Goal: Complete application form

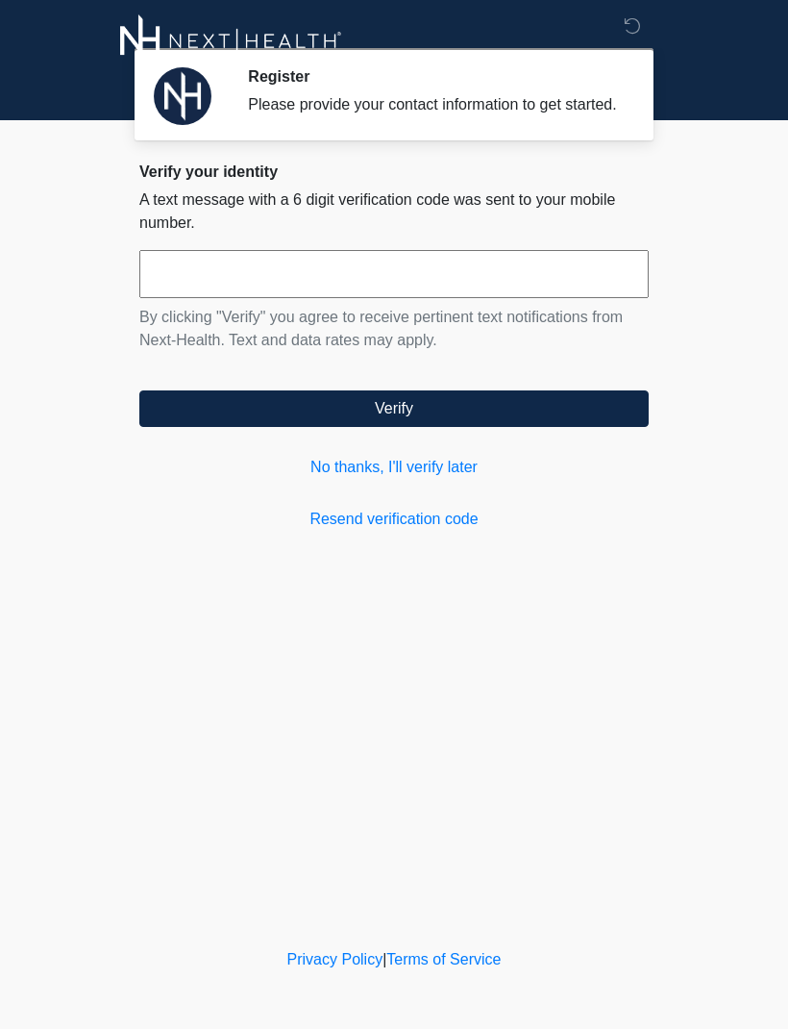
click at [263, 298] on input "text" at bounding box center [394, 274] width 510 height 48
type input "******"
click at [376, 410] on button "Verify" at bounding box center [394, 408] width 510 height 37
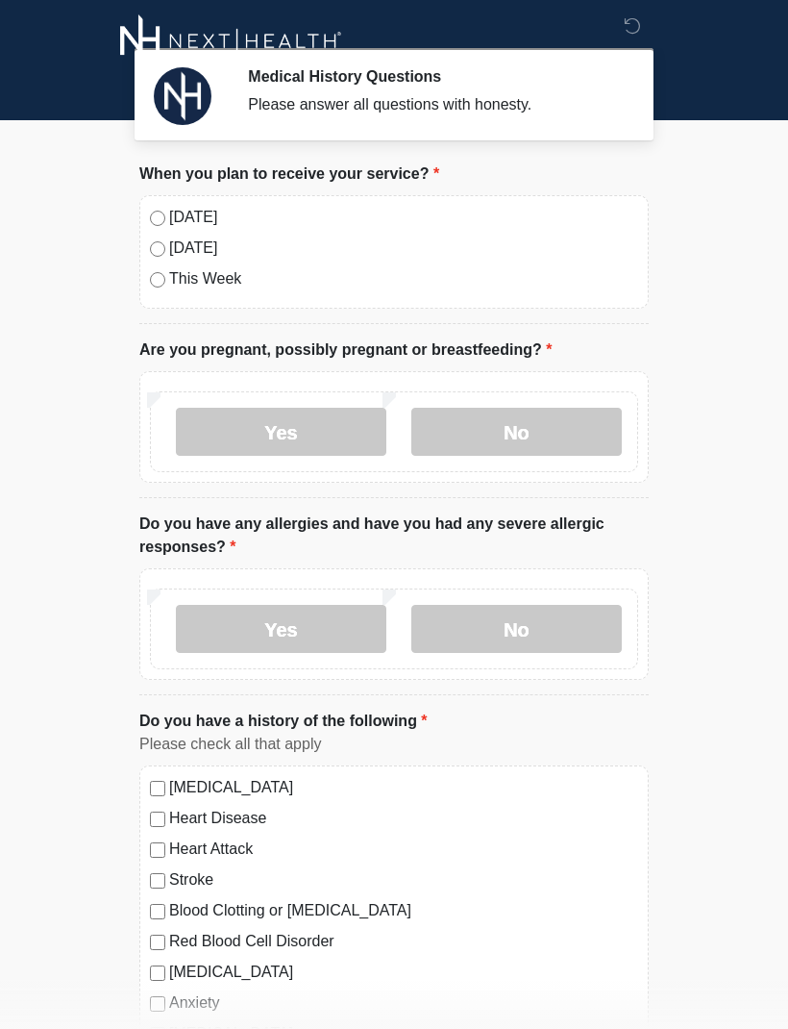
click at [524, 425] on label "No" at bounding box center [517, 432] width 211 height 48
click at [533, 623] on label "No" at bounding box center [517, 629] width 211 height 48
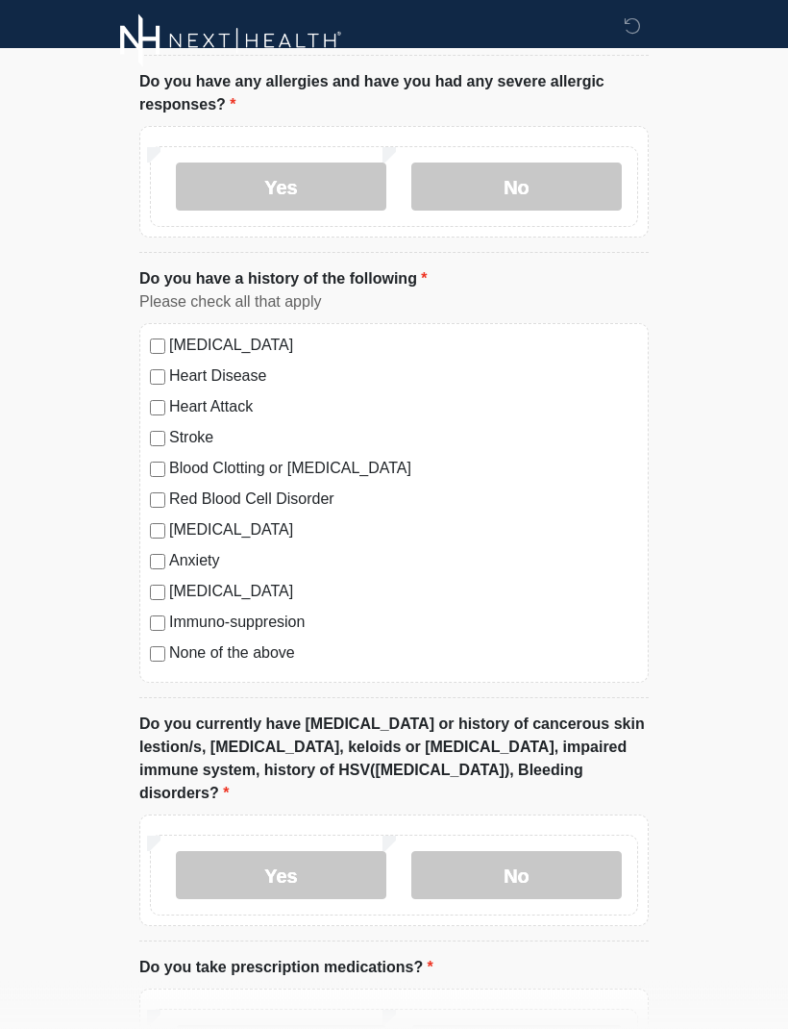
scroll to position [520, 0]
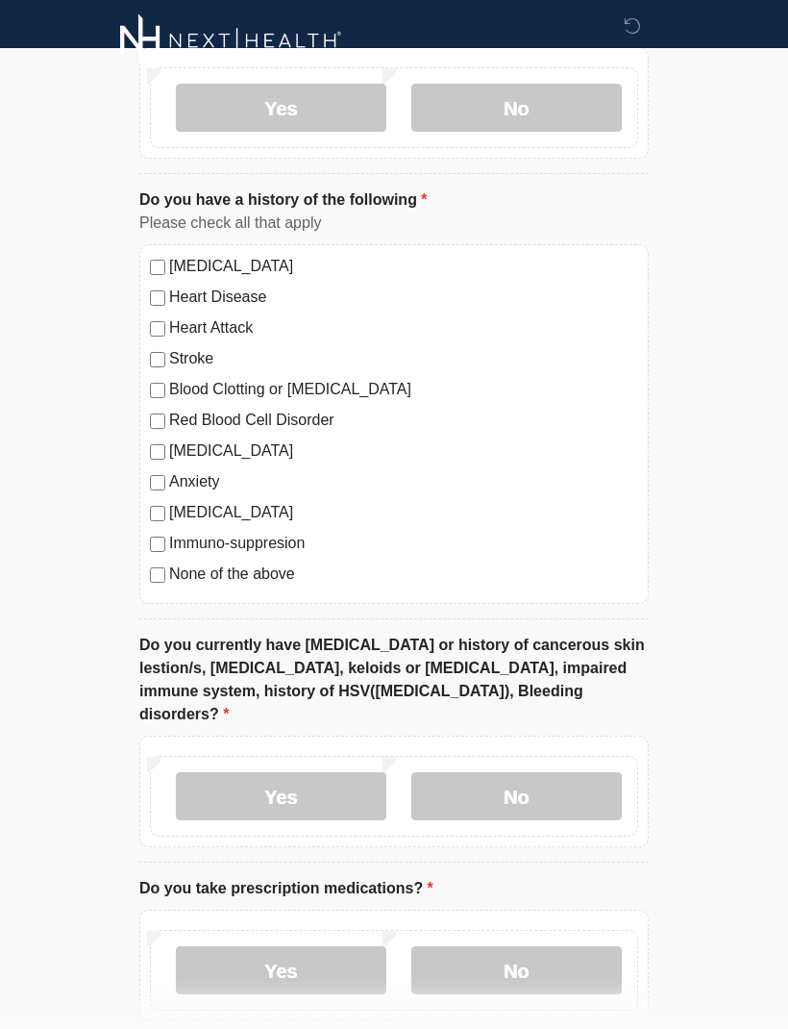
click at [281, 947] on label "Yes" at bounding box center [281, 971] width 211 height 48
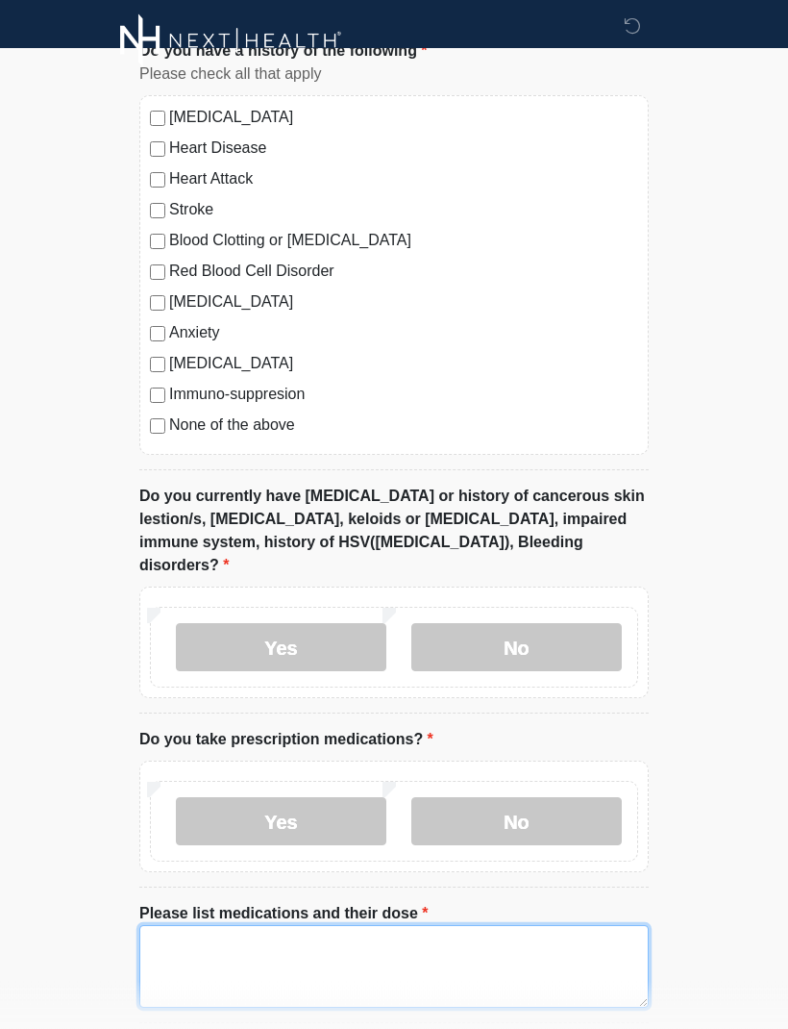
click at [250, 926] on textarea "Please list medications and their dose" at bounding box center [394, 967] width 510 height 83
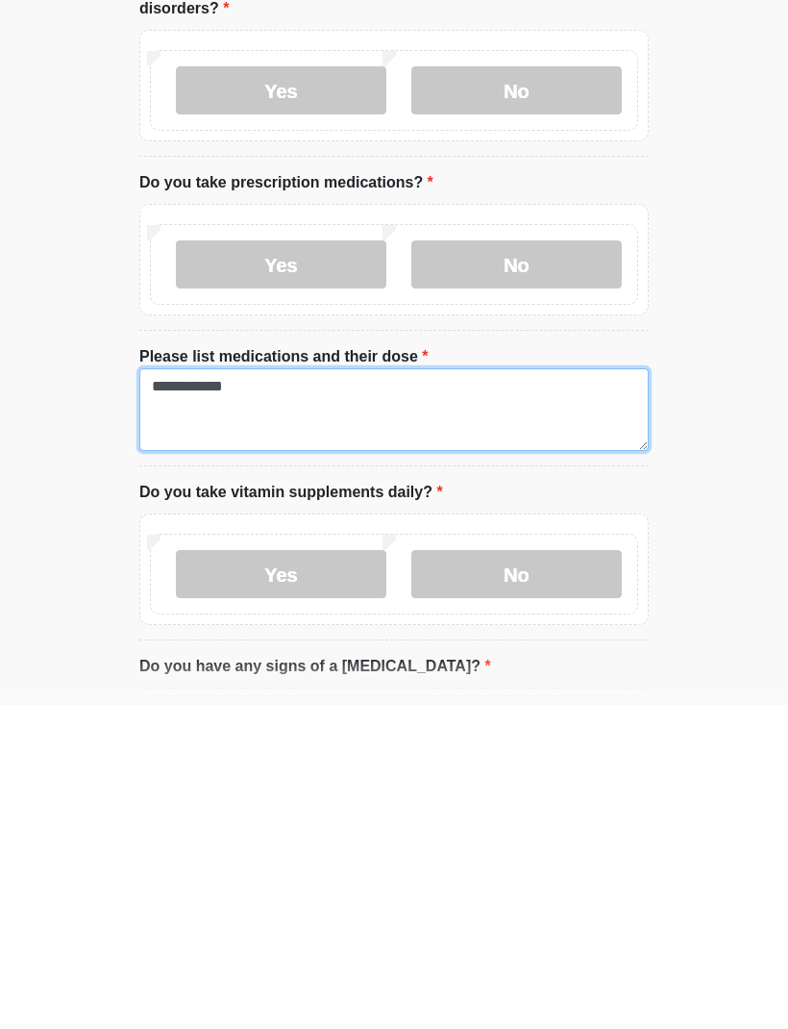
type textarea "**********"
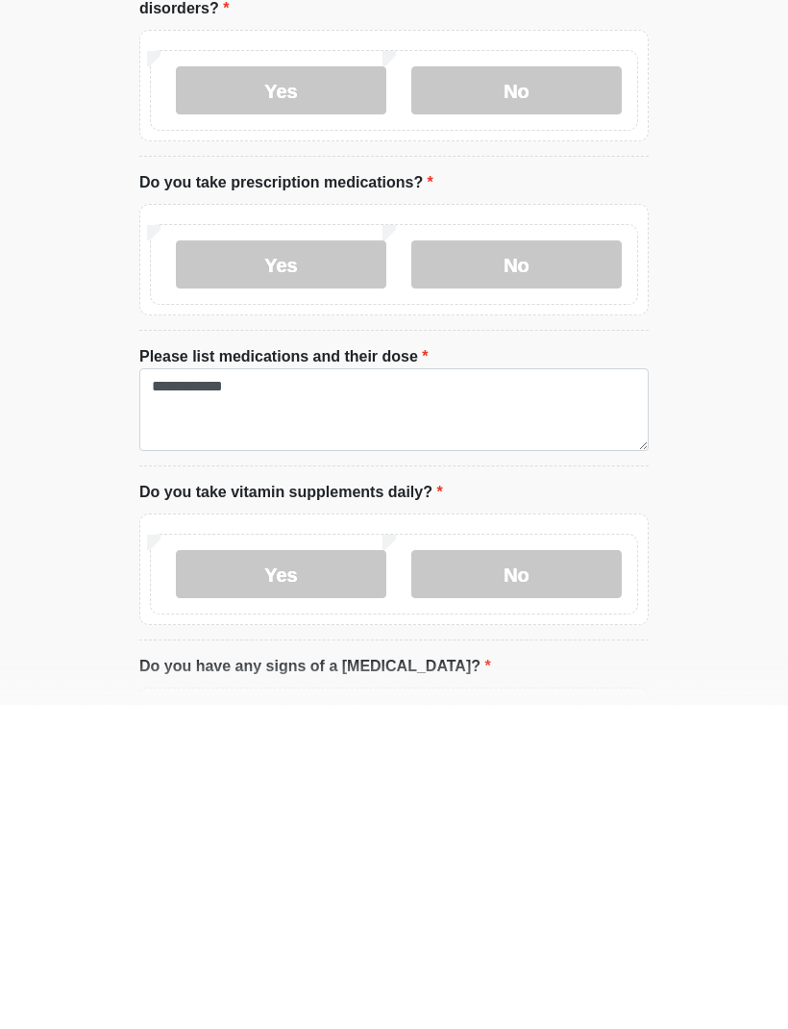
click at [522, 874] on label "No" at bounding box center [517, 898] width 211 height 48
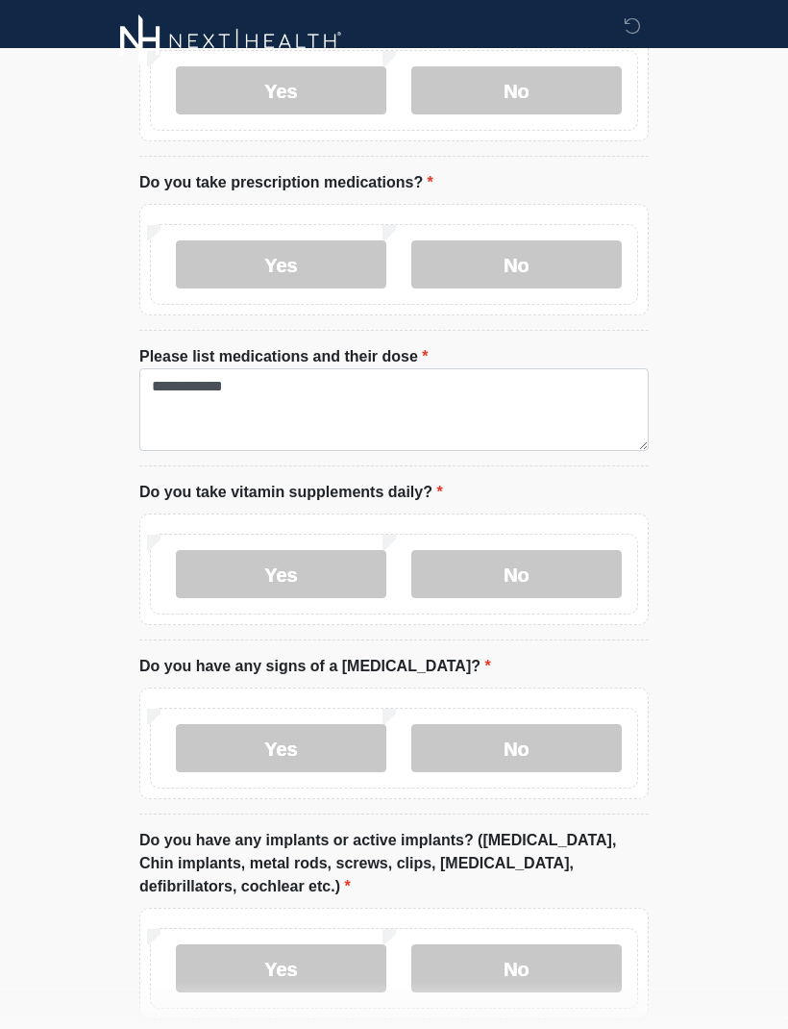
click at [534, 724] on label "No" at bounding box center [517, 748] width 211 height 48
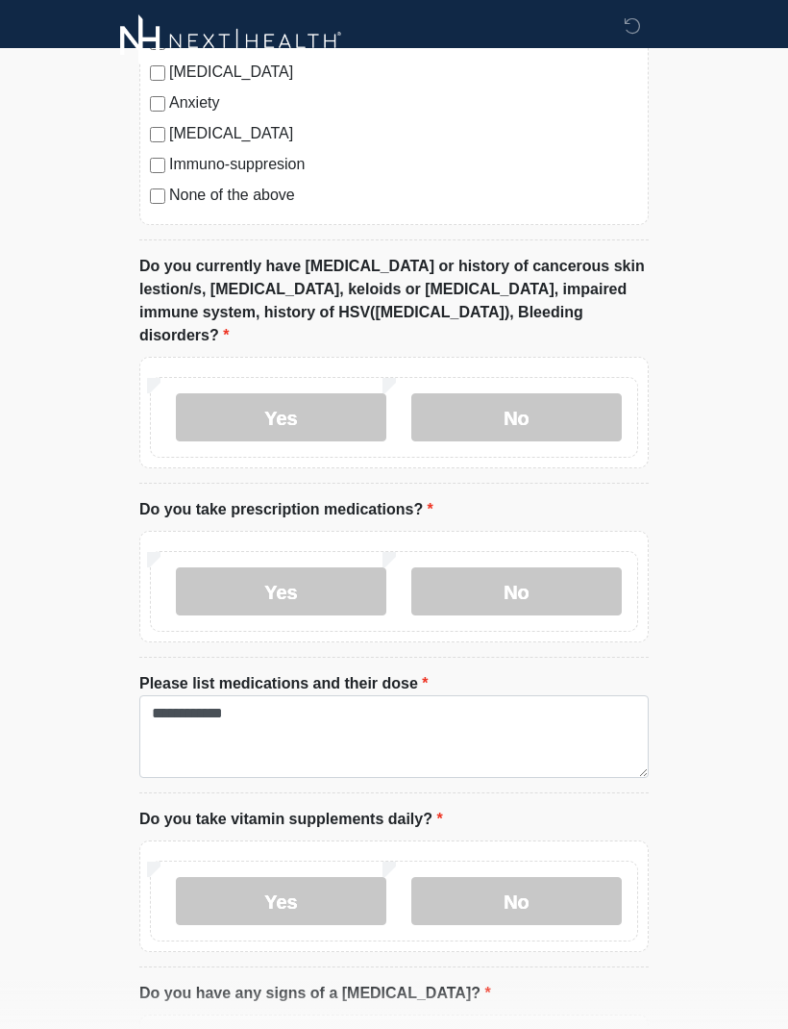
scroll to position [897, 0]
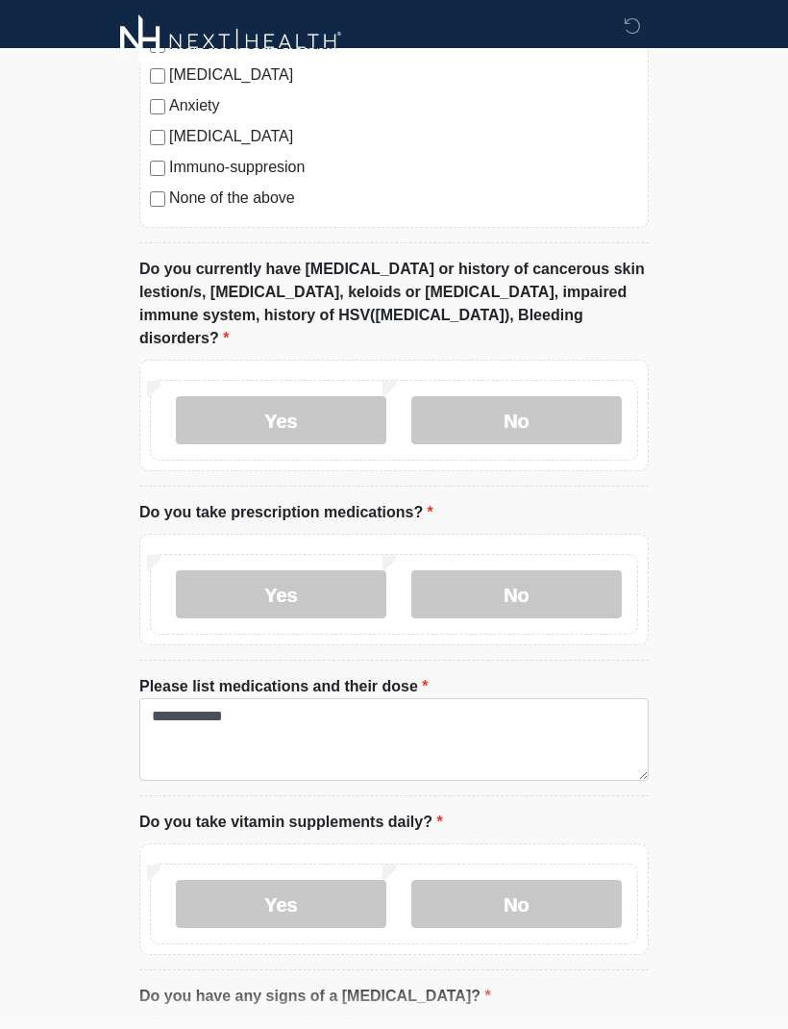
click at [553, 396] on label "No" at bounding box center [517, 420] width 211 height 48
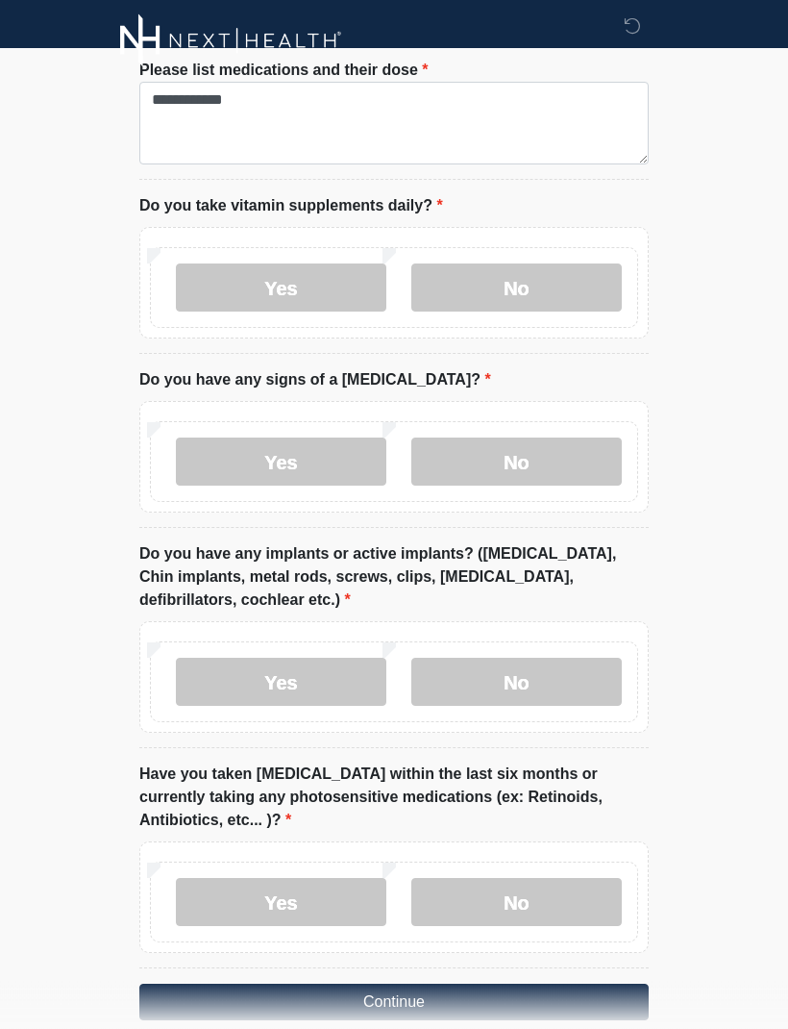
scroll to position [1517, 0]
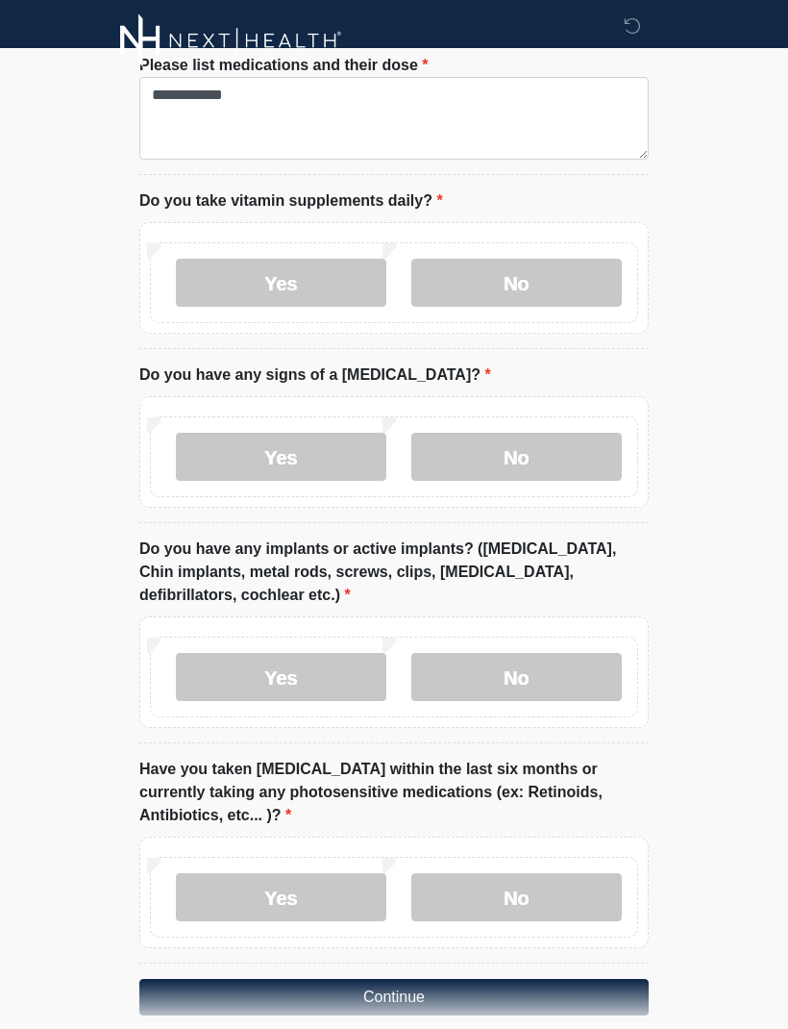
click at [534, 654] on label "No" at bounding box center [517, 678] width 211 height 48
click at [552, 874] on label "No" at bounding box center [517, 898] width 211 height 48
click at [394, 980] on button "Continue" at bounding box center [394, 998] width 510 height 37
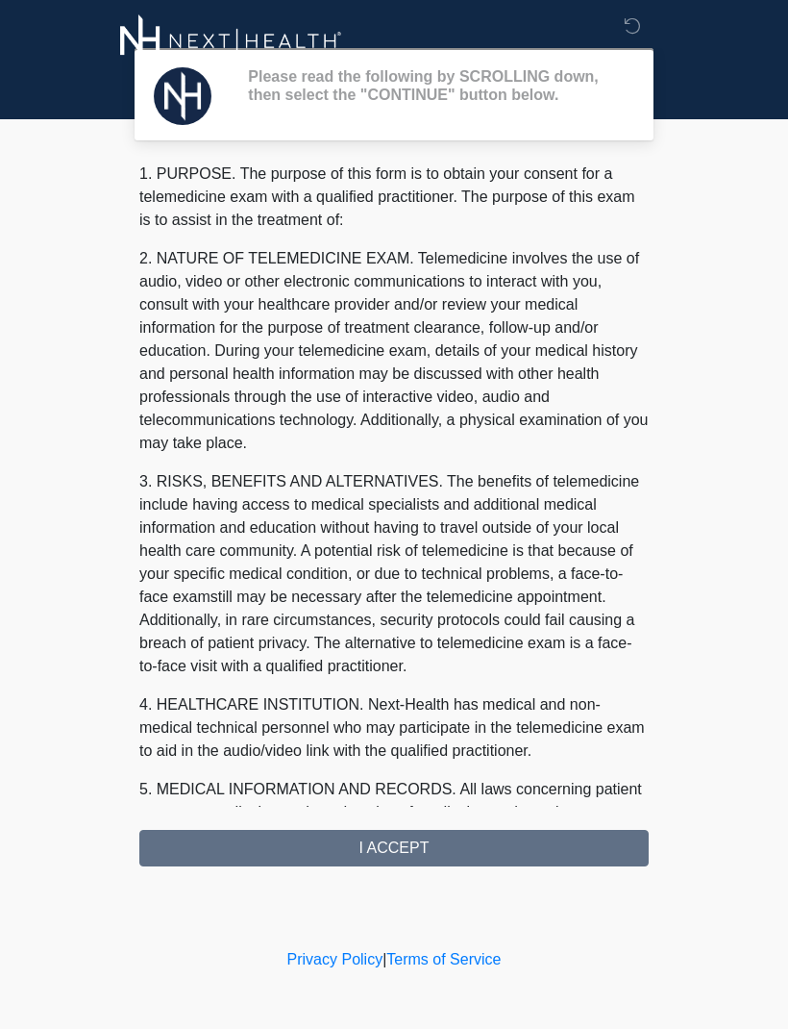
scroll to position [0, 0]
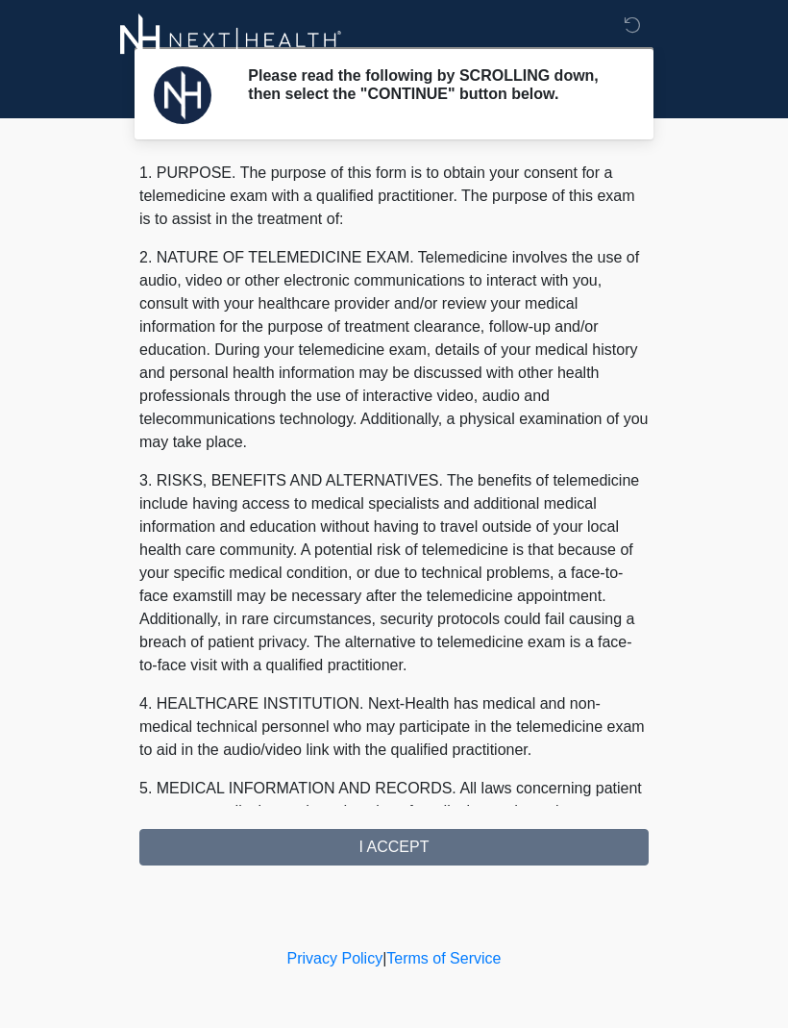
click at [412, 851] on div "1. PURPOSE. The purpose of this form is to obtain your consent for a telemedici…" at bounding box center [394, 514] width 510 height 704
click at [386, 845] on div "1. PURPOSE. The purpose of this form is to obtain your consent for a telemedici…" at bounding box center [394, 514] width 510 height 704
click at [379, 858] on div "1. PURPOSE. The purpose of this form is to obtain your consent for a telemedici…" at bounding box center [394, 514] width 510 height 704
click at [408, 850] on div "1. PURPOSE. The purpose of this form is to obtain your consent for a telemedici…" at bounding box center [394, 514] width 510 height 704
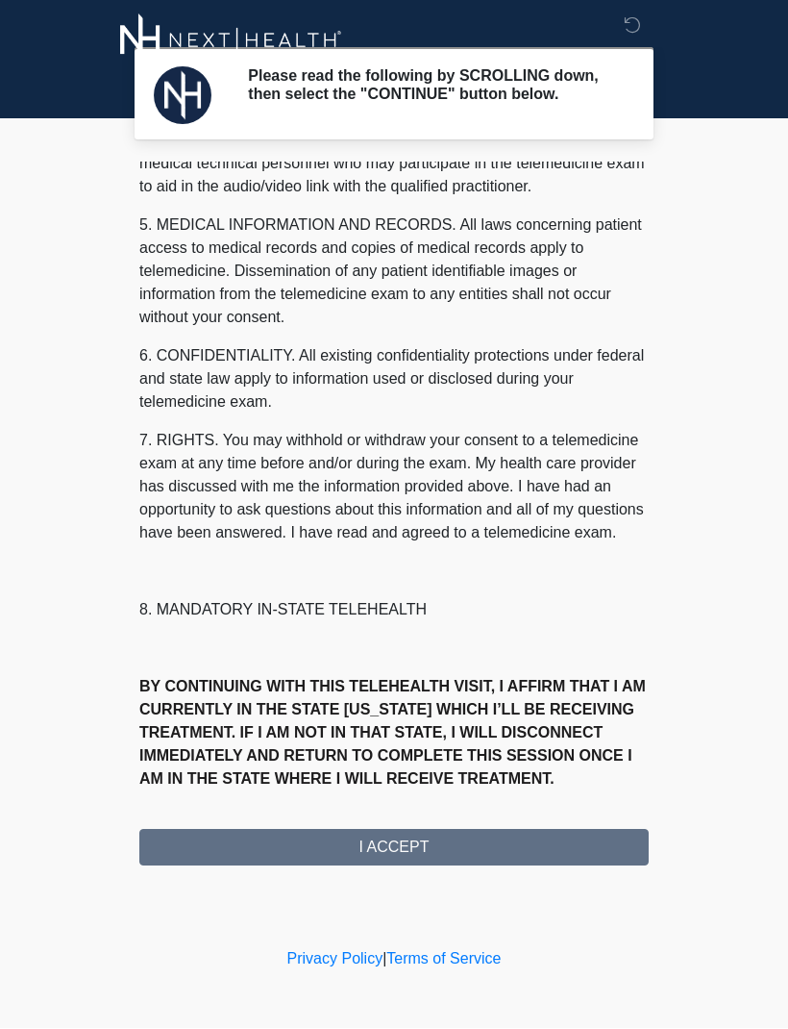
scroll to position [610, 0]
click at [400, 861] on button "I ACCEPT" at bounding box center [394, 848] width 510 height 37
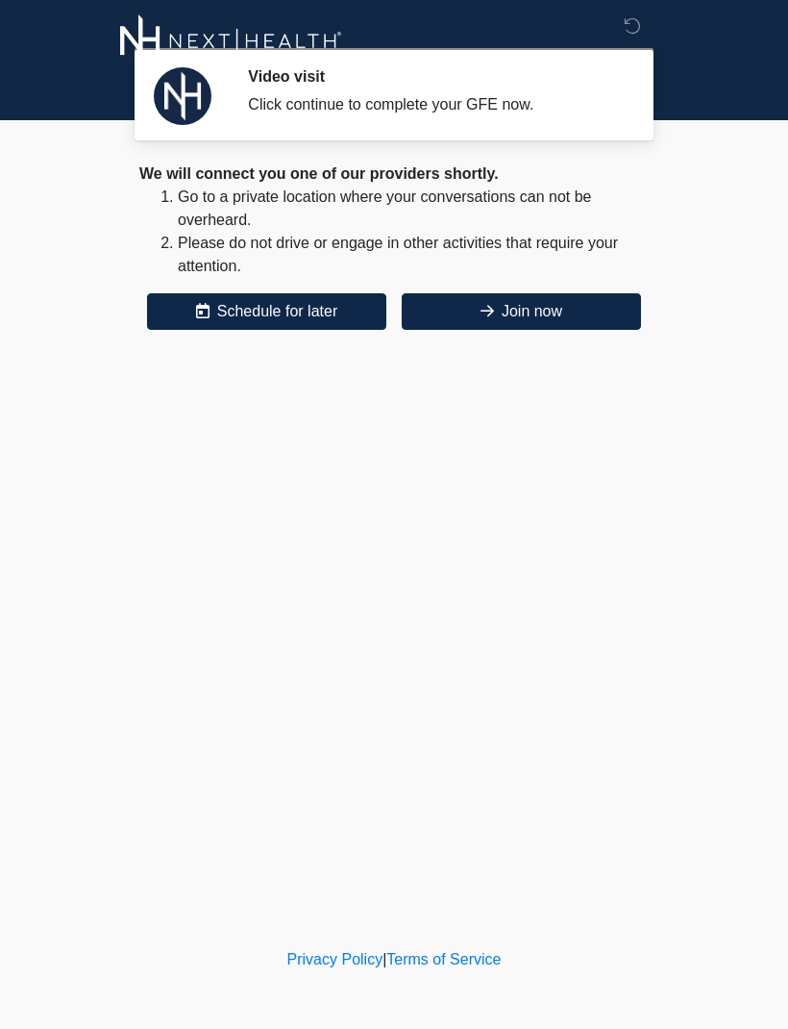
click at [529, 306] on button "Join now" at bounding box center [521, 311] width 239 height 37
